Goal: Task Accomplishment & Management: Complete application form

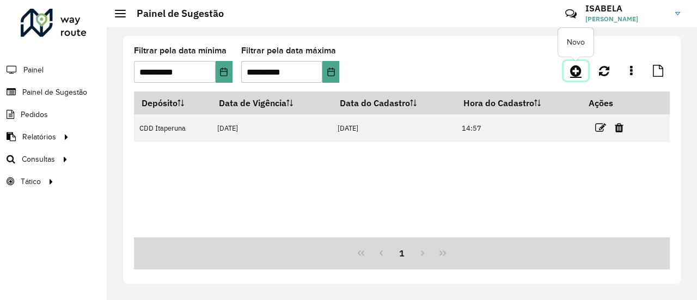
click at [577, 74] on icon at bounding box center [575, 70] width 11 height 13
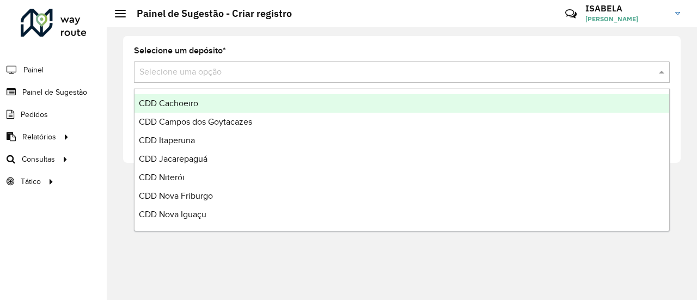
click at [432, 75] on input "text" at bounding box center [390, 72] width 503 height 13
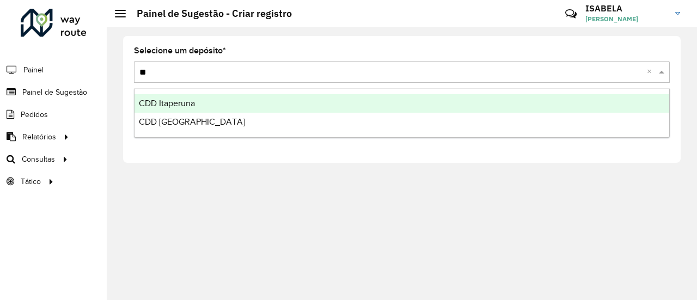
type input "***"
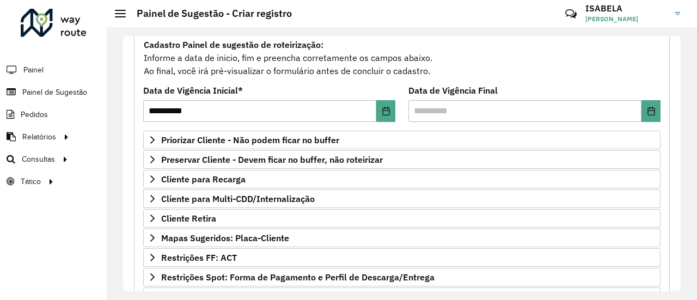
scroll to position [135, 0]
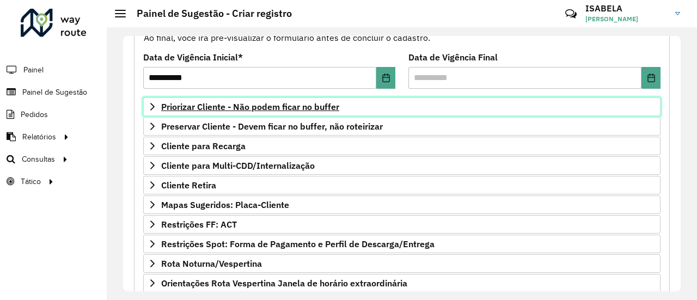
click at [237, 107] on span "Priorizar Cliente - Não podem ficar no buffer" at bounding box center [250, 106] width 178 height 9
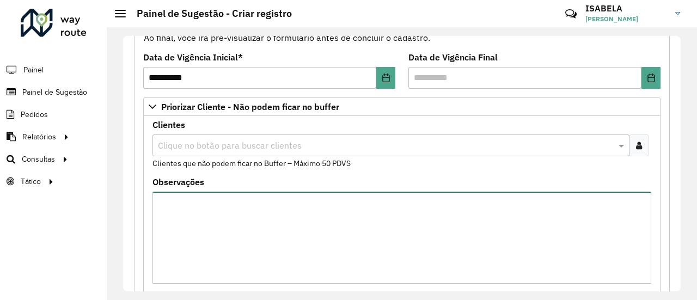
click at [225, 222] on textarea "Observações" at bounding box center [401, 238] width 499 height 92
type textarea "*"
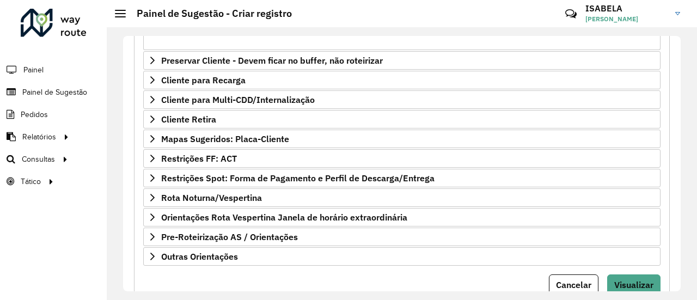
scroll to position [418, 0]
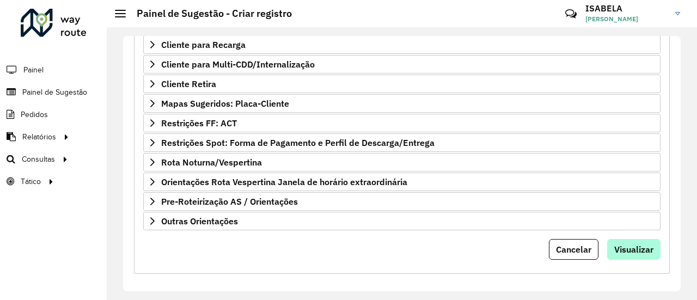
type textarea "**********"
click at [628, 244] on span "Visualizar" at bounding box center [633, 249] width 39 height 11
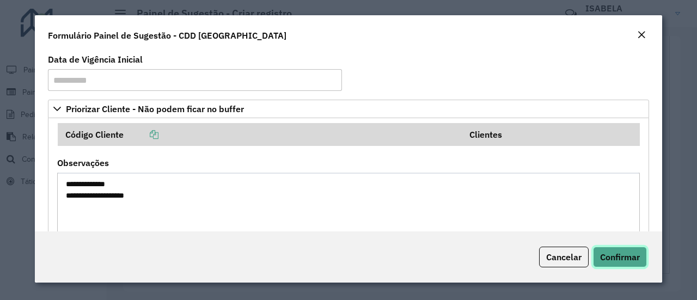
click at [623, 260] on span "Confirmar" at bounding box center [620, 257] width 40 height 11
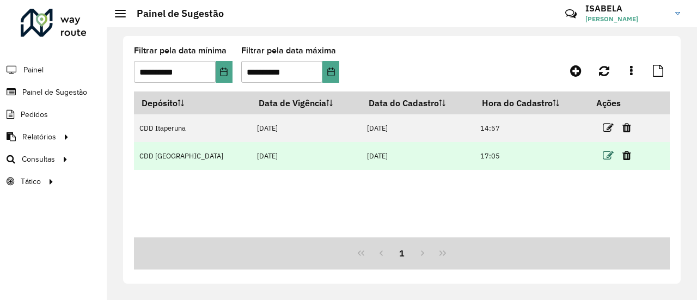
click at [603, 156] on icon at bounding box center [608, 155] width 11 height 11
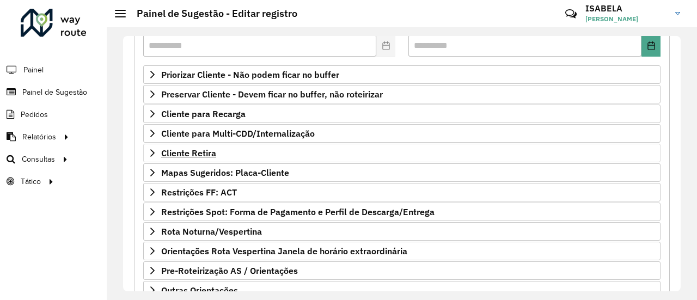
scroll to position [169, 0]
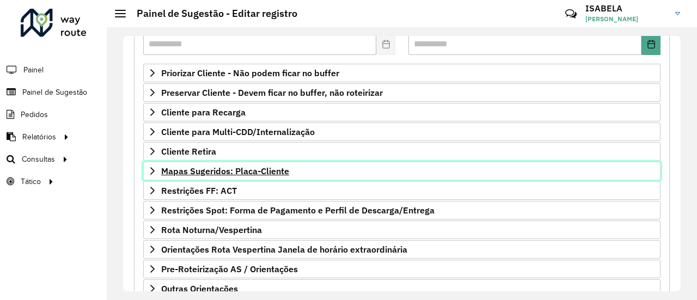
click at [278, 170] on span "Mapas Sugeridos: Placa-Cliente" at bounding box center [225, 171] width 128 height 9
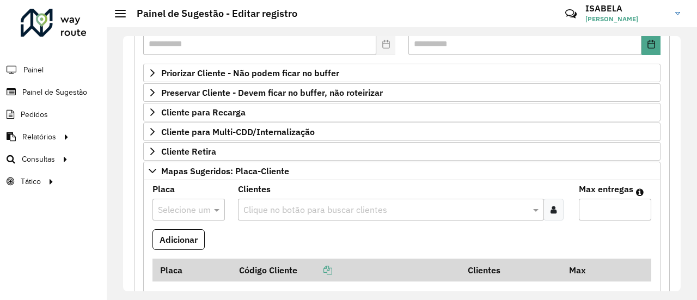
click at [256, 208] on input "text" at bounding box center [386, 210] width 290 height 13
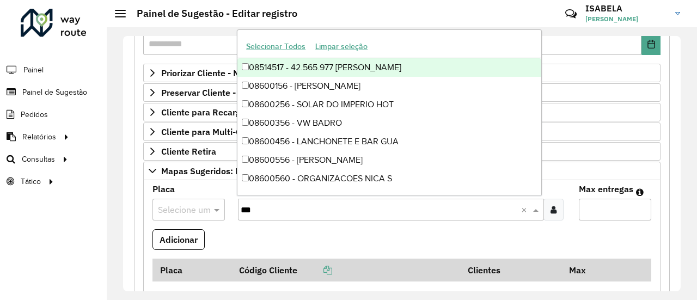
type input "****"
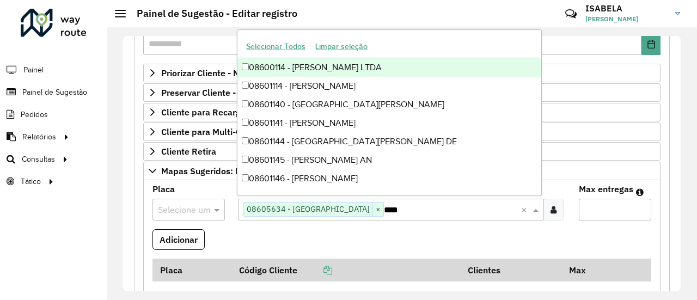
type input "*****"
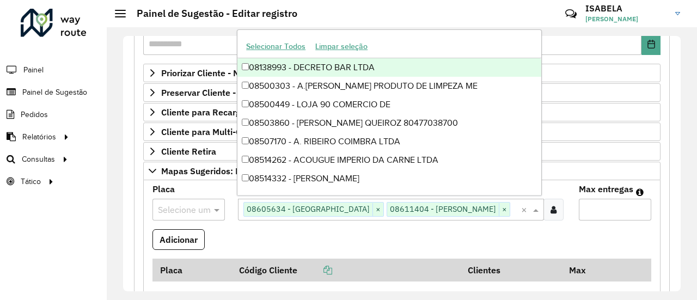
click at [598, 209] on input "Max entregas" at bounding box center [615, 210] width 72 height 22
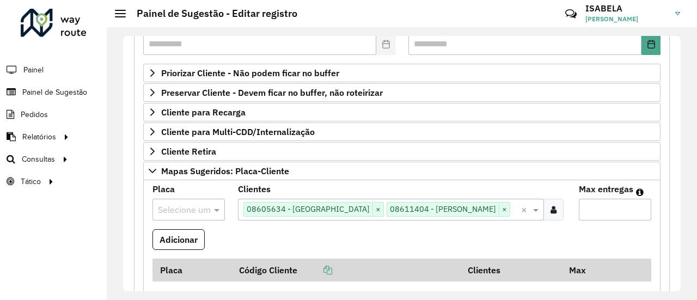
type input "*"
click at [188, 204] on input "text" at bounding box center [178, 210] width 40 height 13
type input "*******"
drag, startPoint x: 168, startPoint y: 228, endPoint x: 175, endPoint y: 230, distance: 7.4
click at [168, 229] on button "Adicionar" at bounding box center [178, 239] width 52 height 21
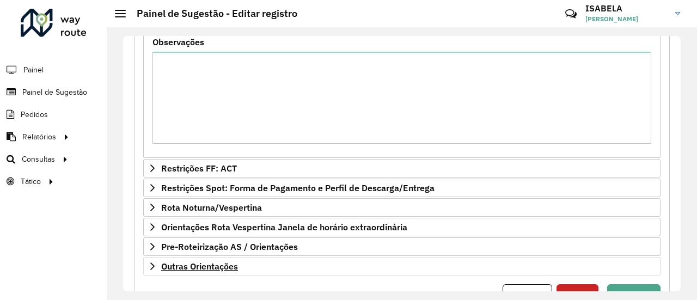
scroll to position [467, 0]
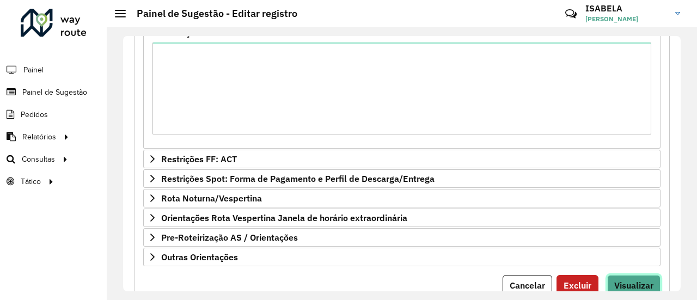
click at [646, 280] on span "Visualizar" at bounding box center [633, 285] width 39 height 11
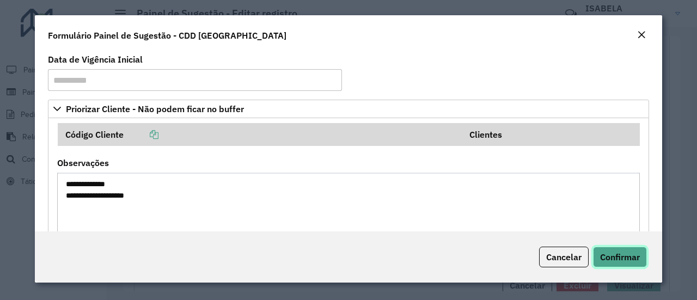
click at [624, 256] on span "Confirmar" at bounding box center [620, 257] width 40 height 11
